Goal: Register for event/course

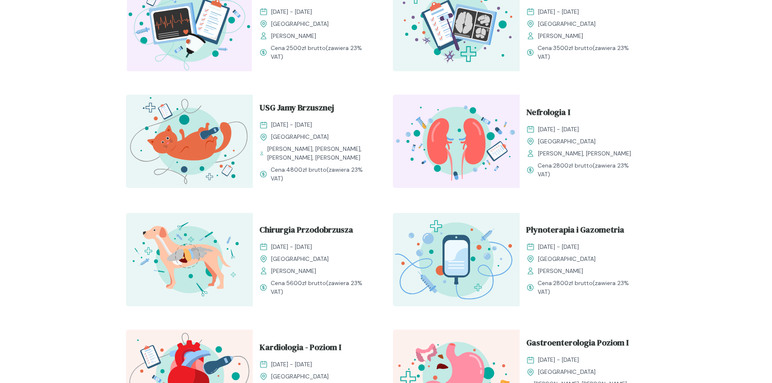
scroll to position [542, 0]
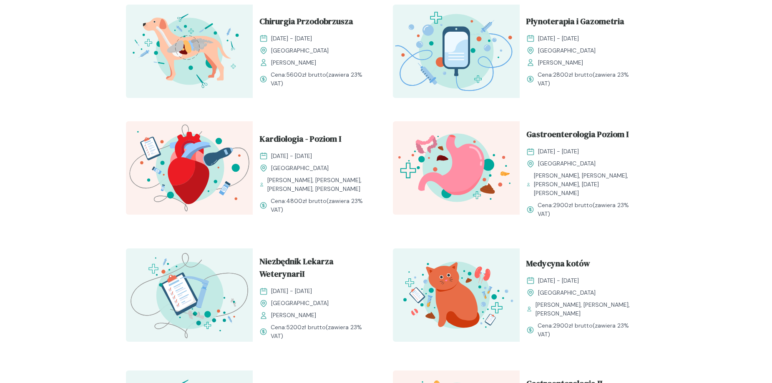
click at [441, 72] on img at bounding box center [456, 51] width 127 height 93
click at [544, 30] on span "Płynoterapia i Gazometria" at bounding box center [576, 23] width 98 height 16
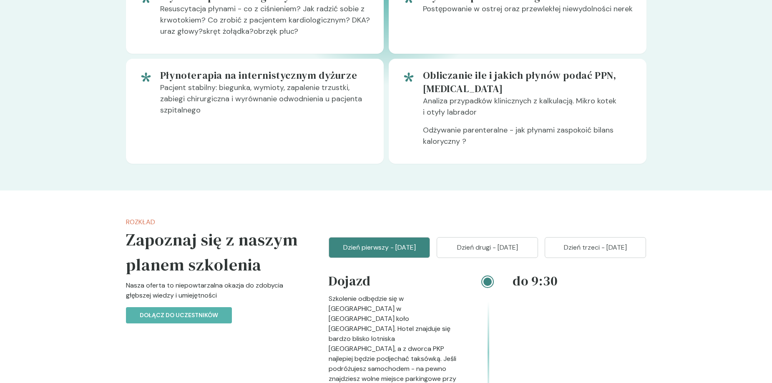
scroll to position [753, 0]
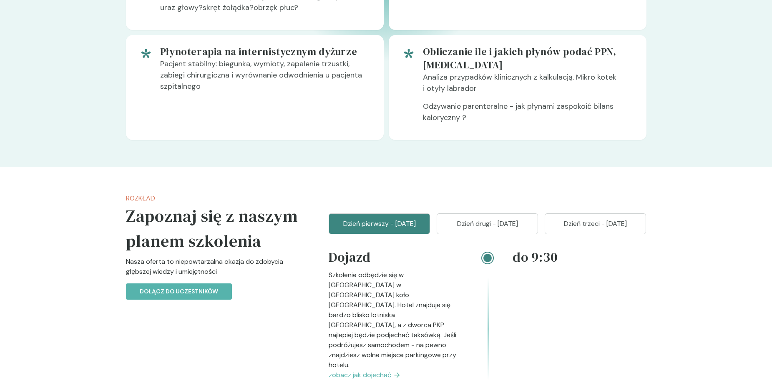
click at [468, 219] on p "Dzień drugi - [DATE]" at bounding box center [487, 224] width 81 height 10
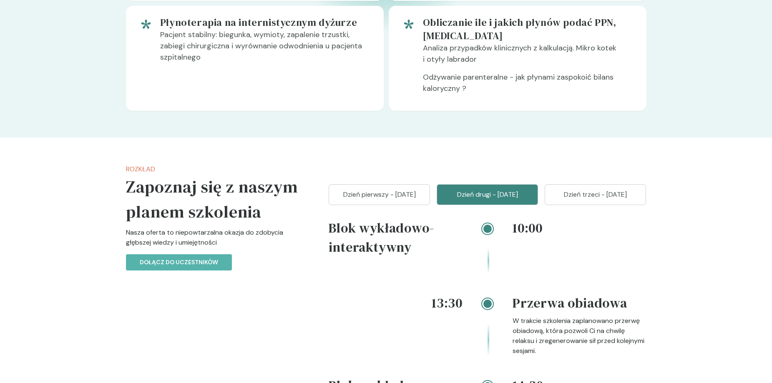
scroll to position [711, 0]
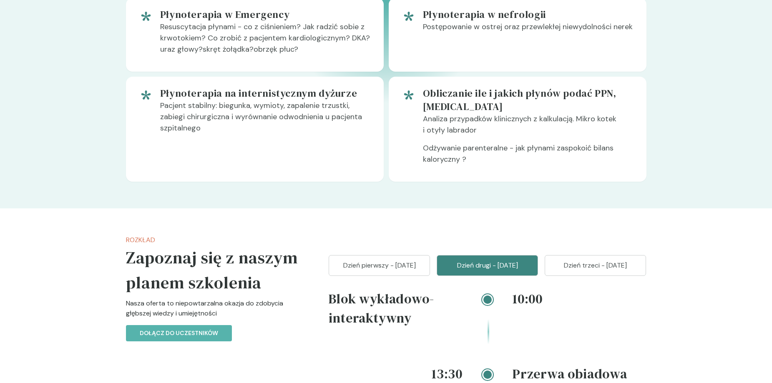
click at [592, 261] on p "Dzień trzeci - [DATE]" at bounding box center [595, 266] width 81 height 10
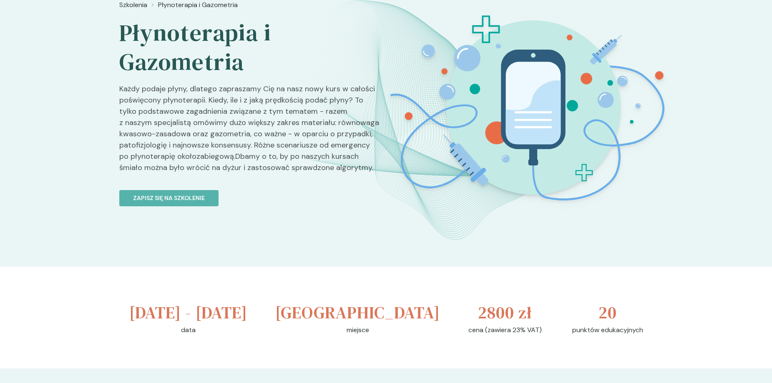
scroll to position [0, 0]
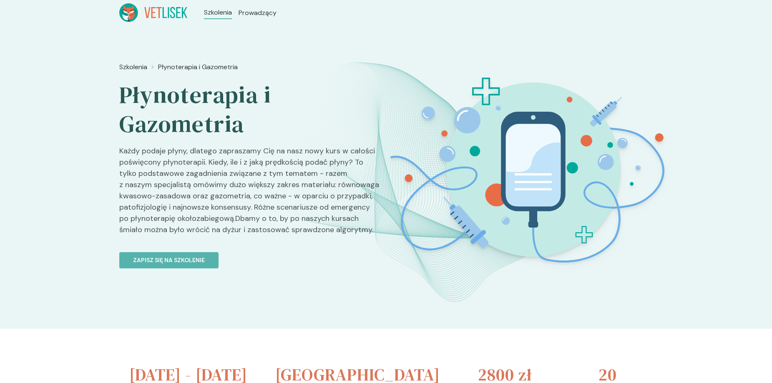
click at [560, 200] on img at bounding box center [533, 170] width 296 height 222
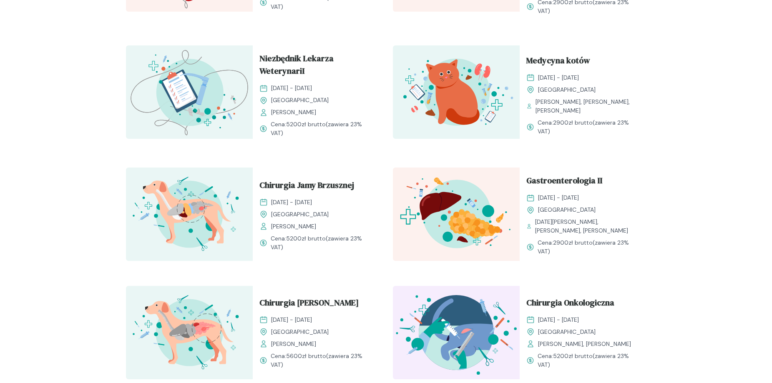
scroll to position [668, 0]
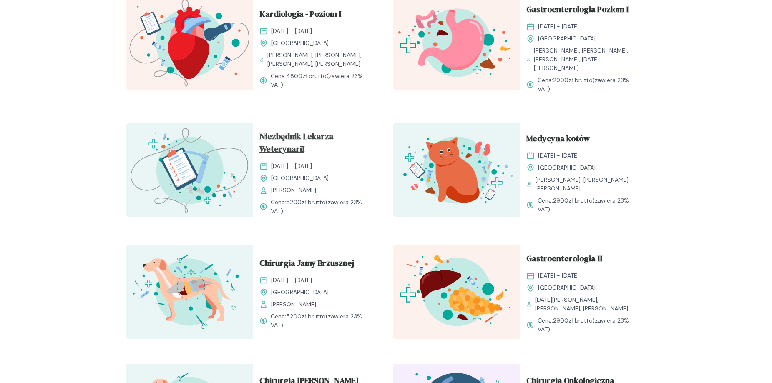
click at [292, 130] on span "Niezbędnik Lekarza WeterynariI" at bounding box center [316, 144] width 113 height 28
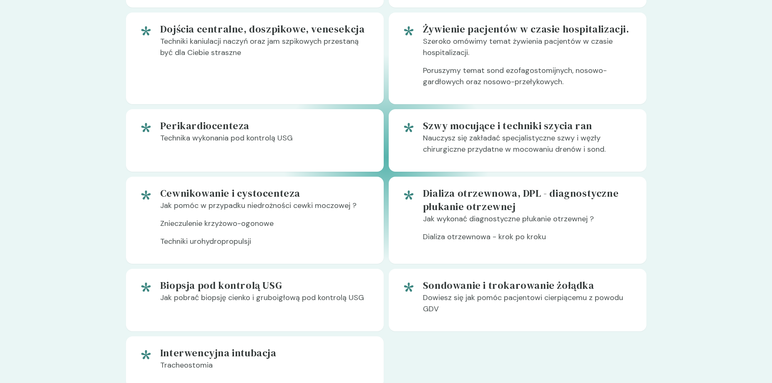
scroll to position [751, 0]
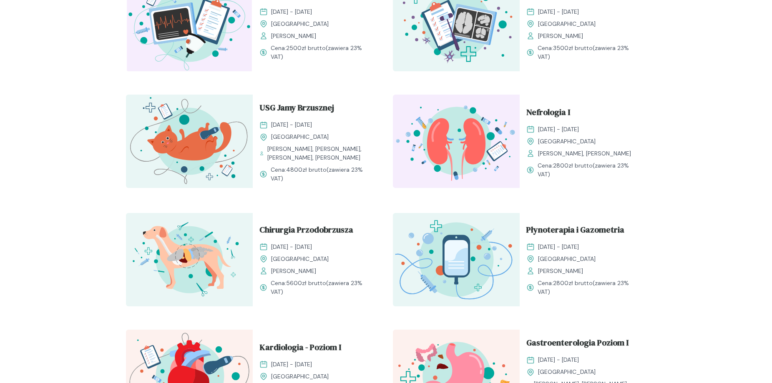
scroll to position [459, 0]
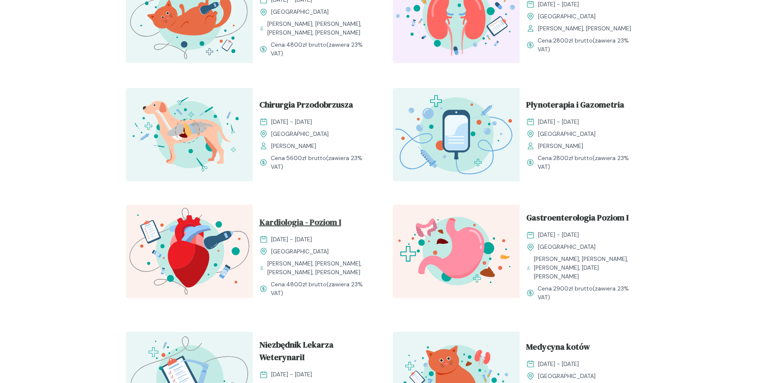
click at [308, 216] on span "Kardiologia - Poziom I" at bounding box center [301, 224] width 82 height 16
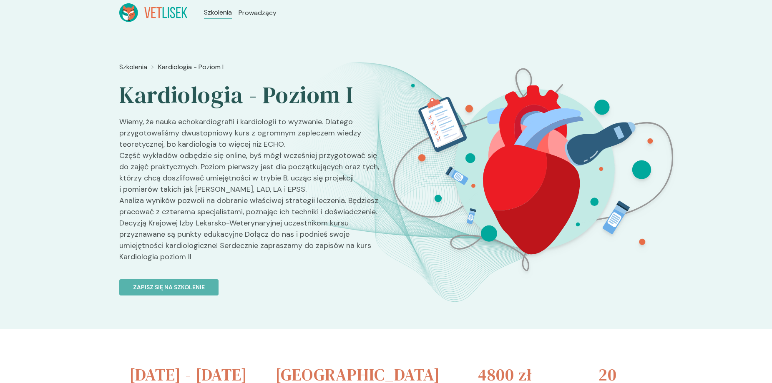
scroll to position [125, 0]
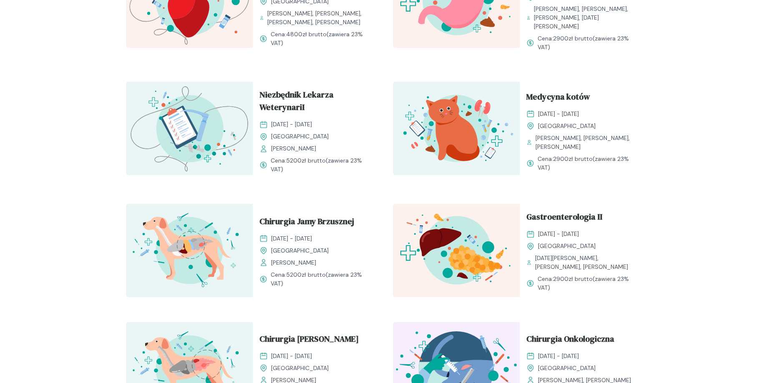
scroll to position [501, 0]
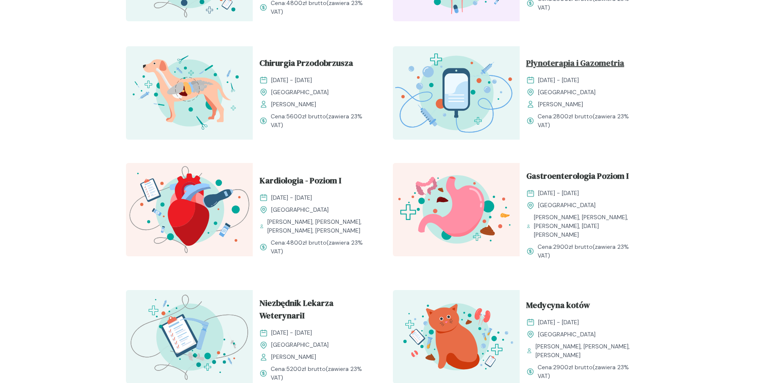
click at [582, 61] on span "Płynoterapia i Gazometria" at bounding box center [576, 65] width 98 height 16
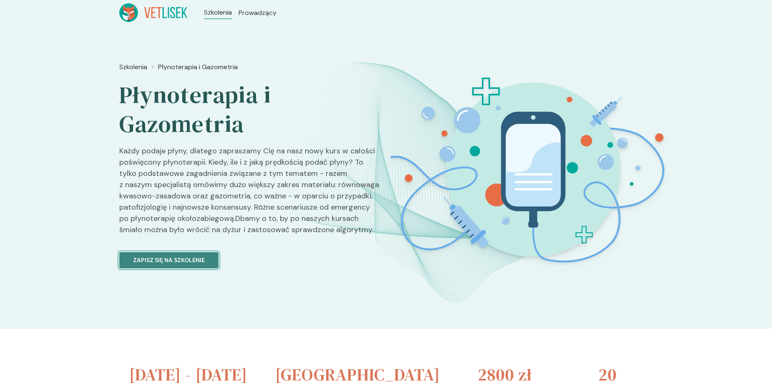
click at [182, 264] on p "Zapisz się na szkolenie" at bounding box center [169, 260] width 72 height 9
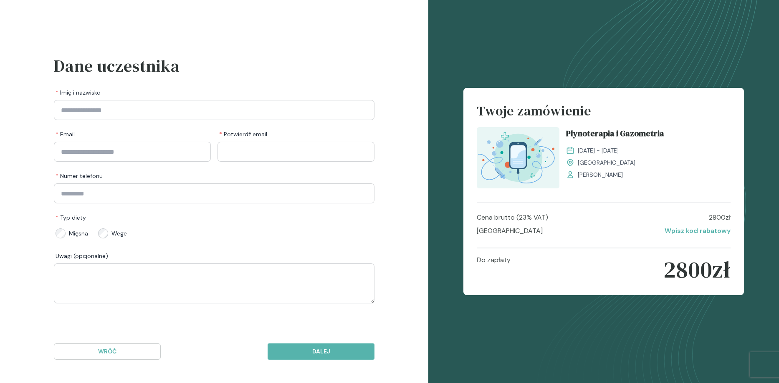
click at [237, 237] on div "Mięsna Wege" at bounding box center [214, 233] width 320 height 17
click at [204, 329] on div "Wróć Dalej" at bounding box center [214, 351] width 320 height 63
click at [721, 236] on p "Wpisz kod rabatowy" at bounding box center [697, 231] width 66 height 10
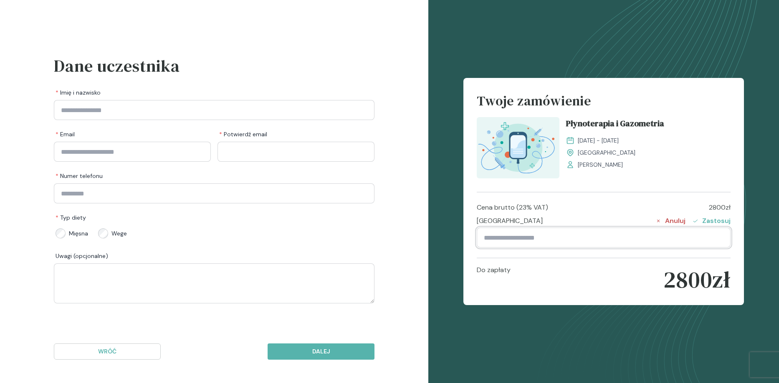
click at [694, 240] on input "text" at bounding box center [604, 238] width 254 height 20
click at [664, 221] on p "Anuluj" at bounding box center [670, 221] width 30 height 10
